Goal: Information Seeking & Learning: Find specific fact

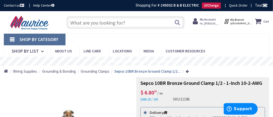
click at [102, 23] on input "text" at bounding box center [126, 22] width 118 height 13
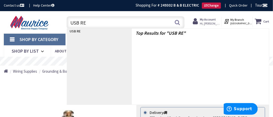
type input "USB REc"
